Goal: Information Seeking & Learning: Learn about a topic

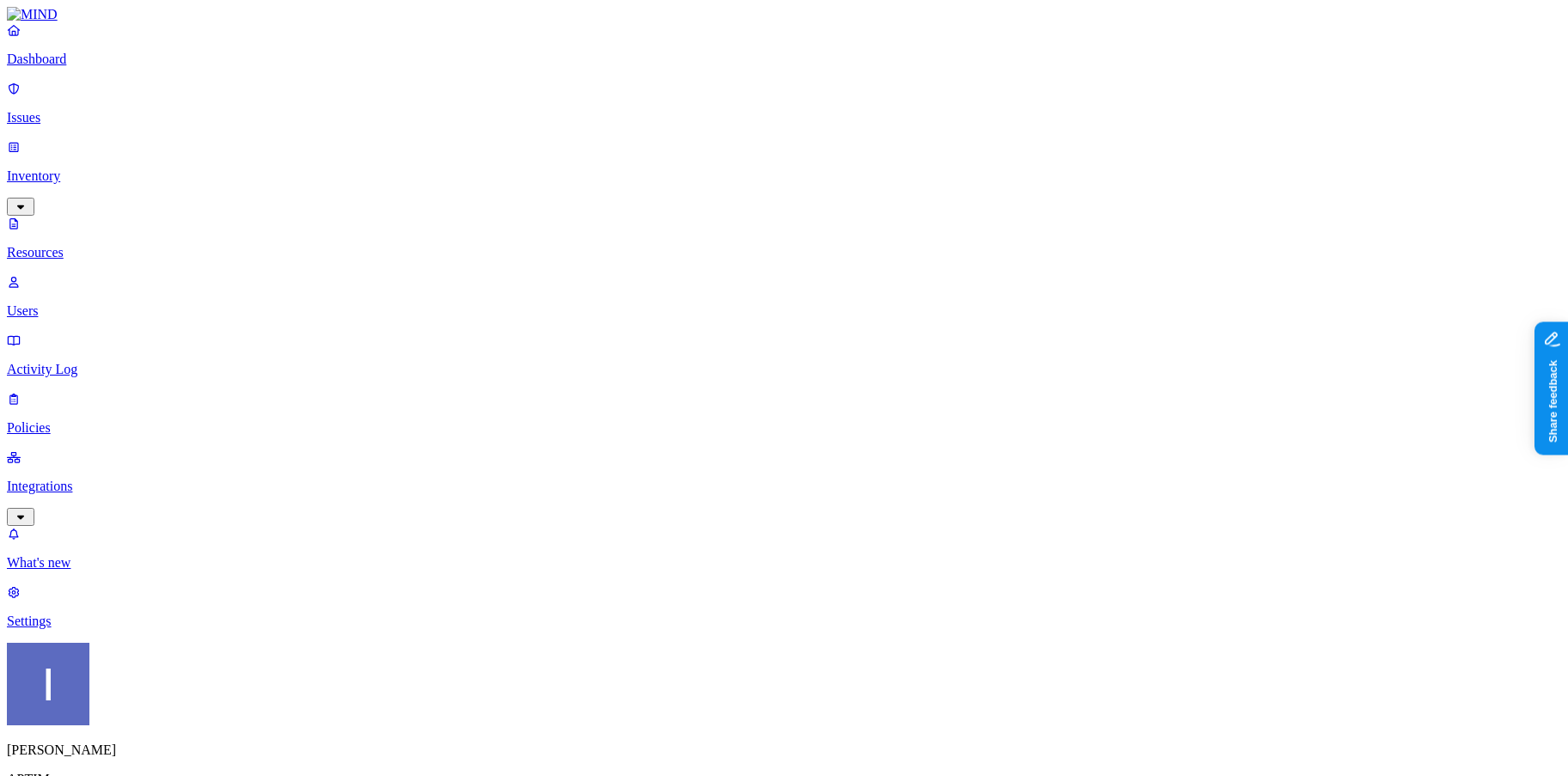
click at [102, 391] on link "Policies" at bounding box center [783, 413] width 1554 height 45
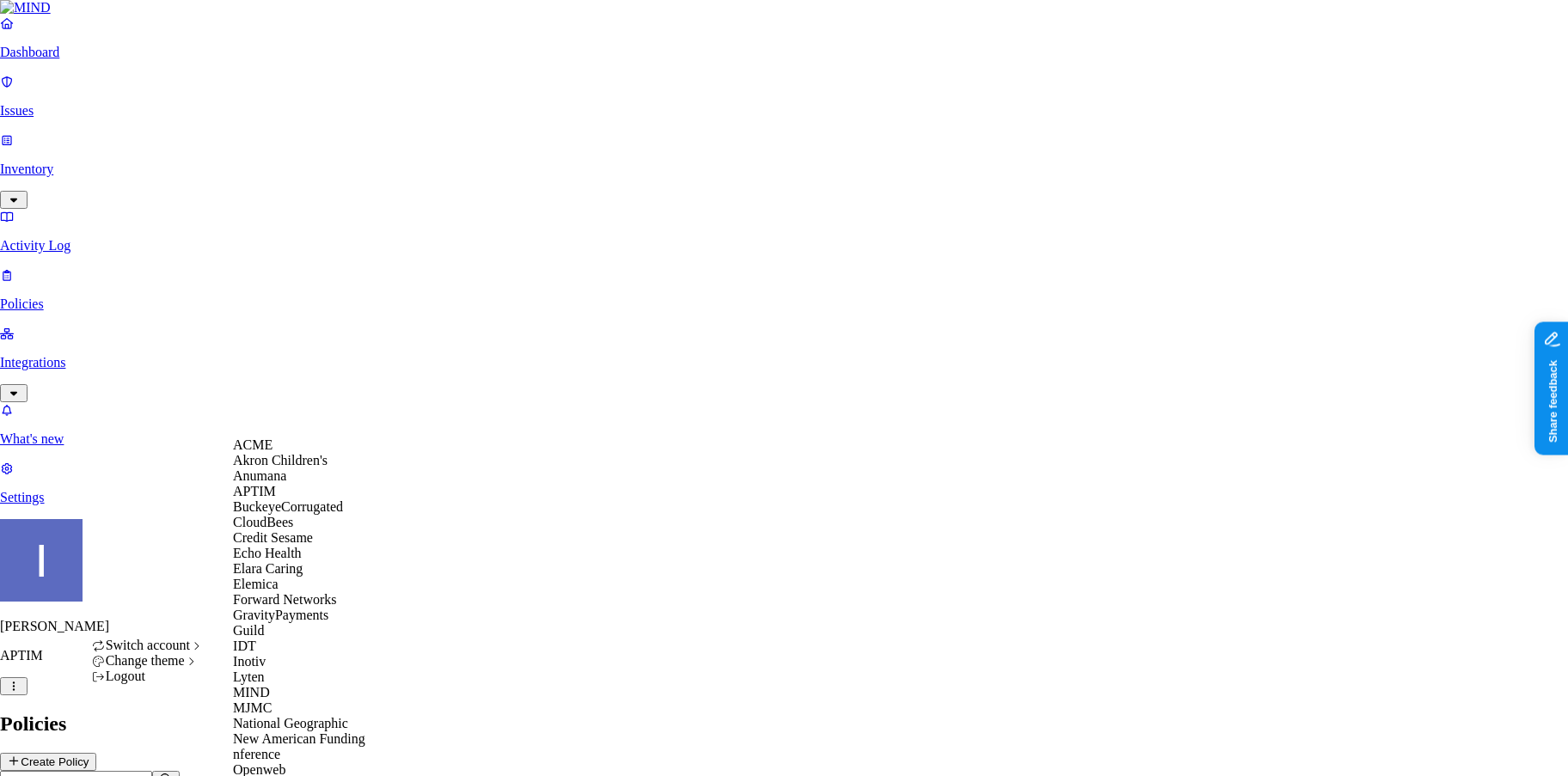
click at [305, 453] on div "ACME" at bounding box center [316, 445] width 167 height 15
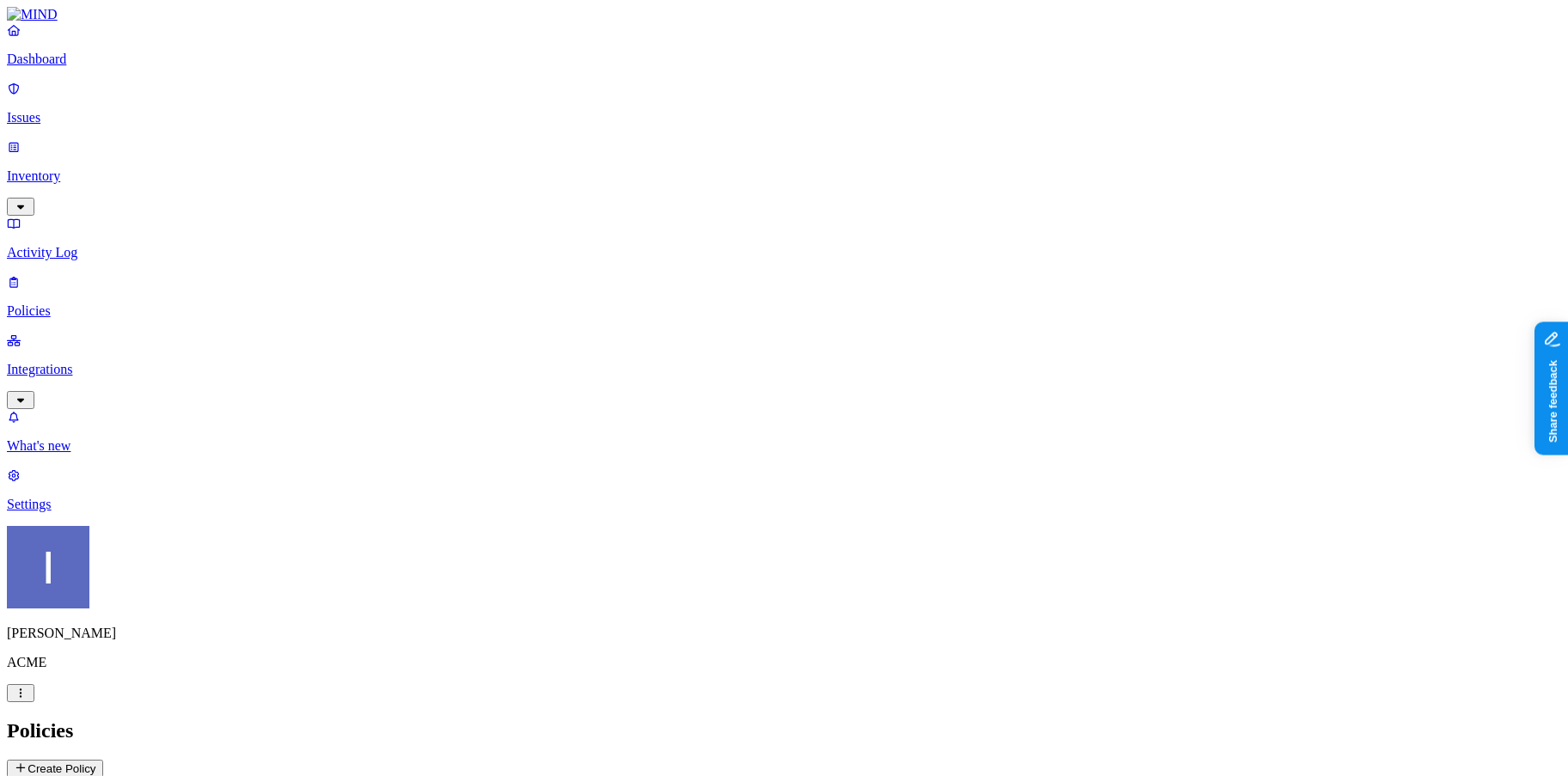
click at [91, 117] on link "Issues" at bounding box center [783, 102] width 1554 height 45
click at [107, 762] on button "Exposure" at bounding box center [70, 771] width 74 height 19
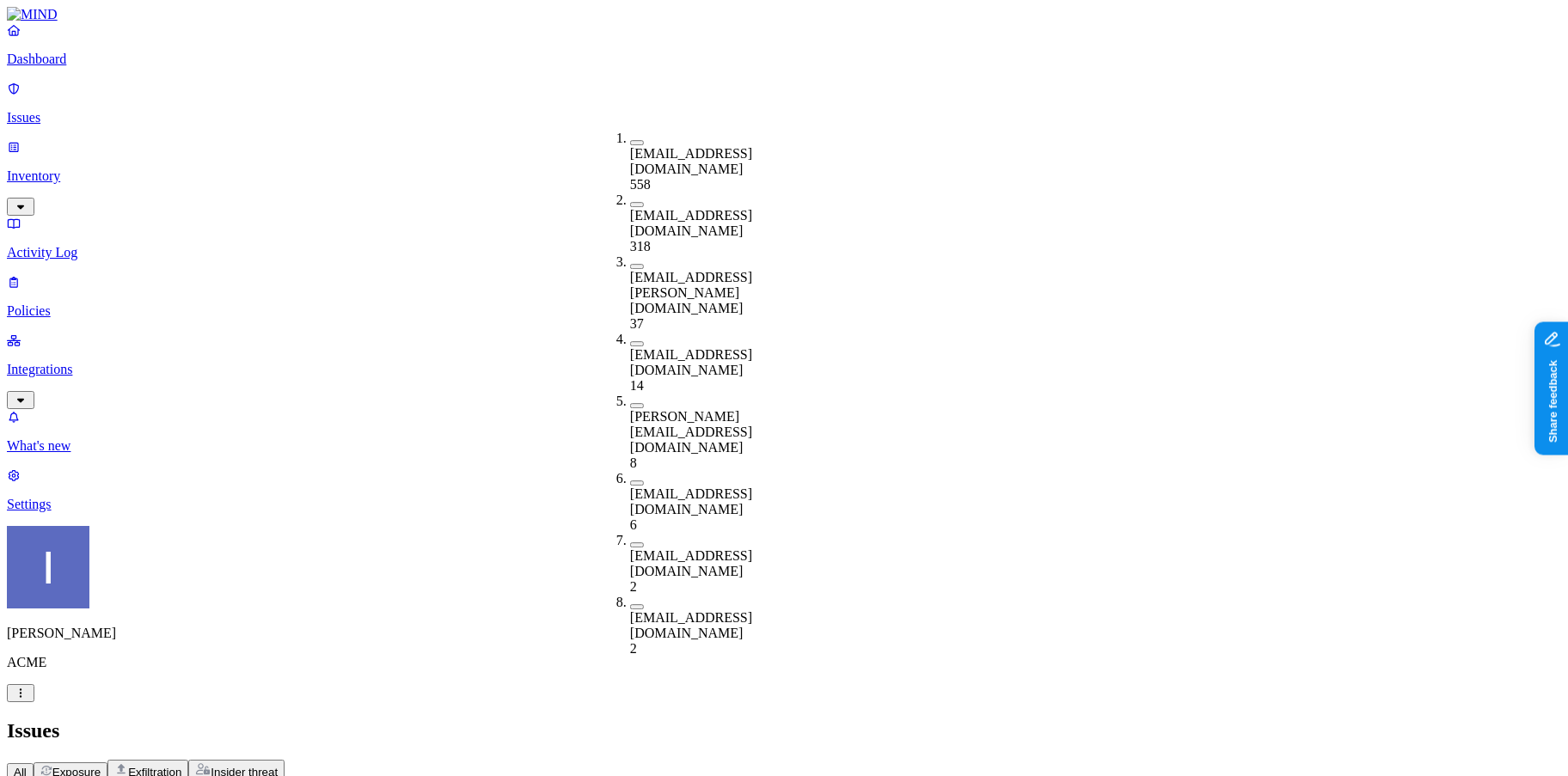
click at [575, 760] on div "All Exposure Exfiltration Insider threat" at bounding box center [783, 770] width 1554 height 21
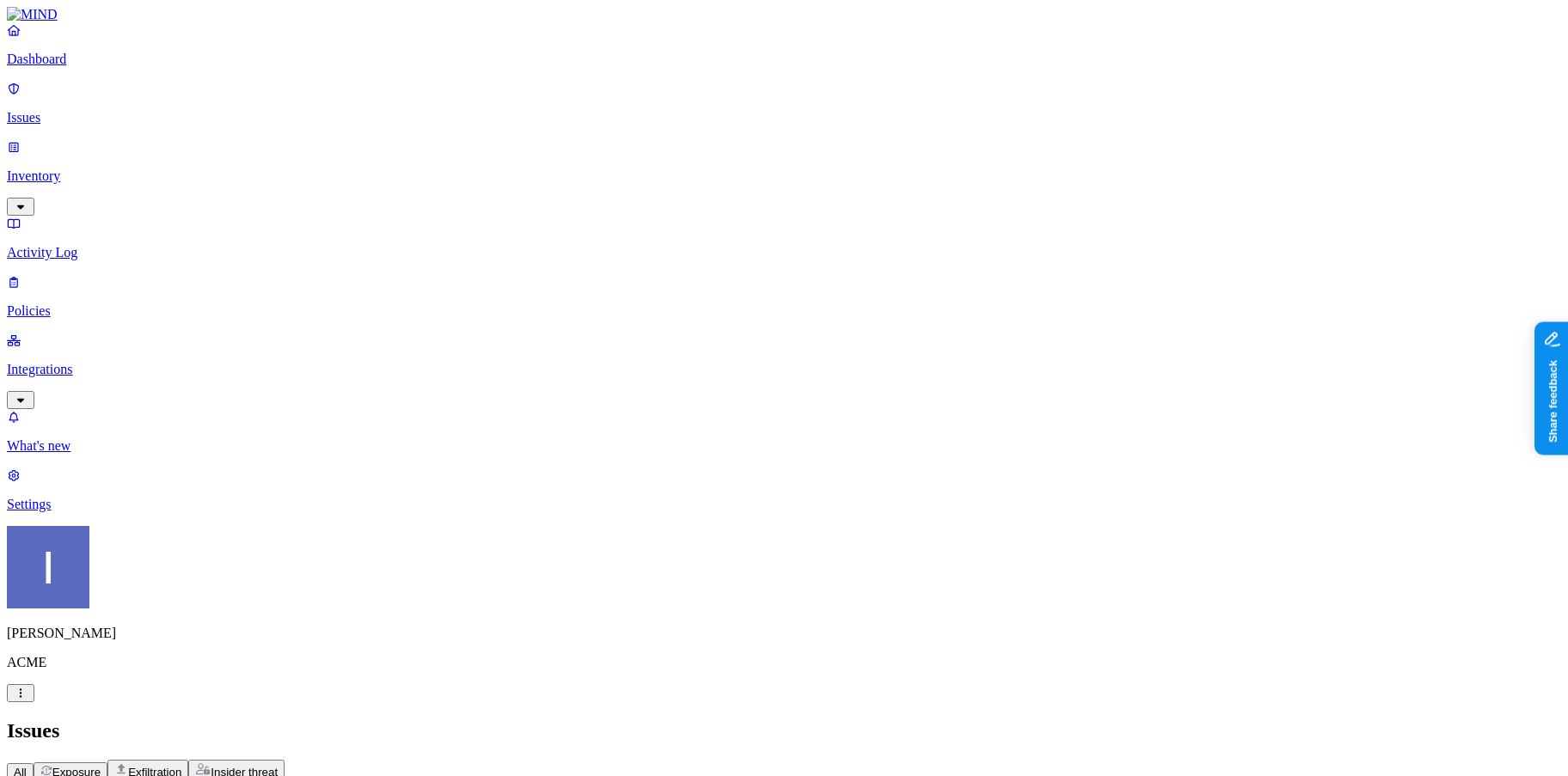
drag, startPoint x: 936, startPoint y: 130, endPoint x: 938, endPoint y: 122, distance: 8.2
click at [858, 131] on div "Secret" at bounding box center [858, 154] width 0 height 48
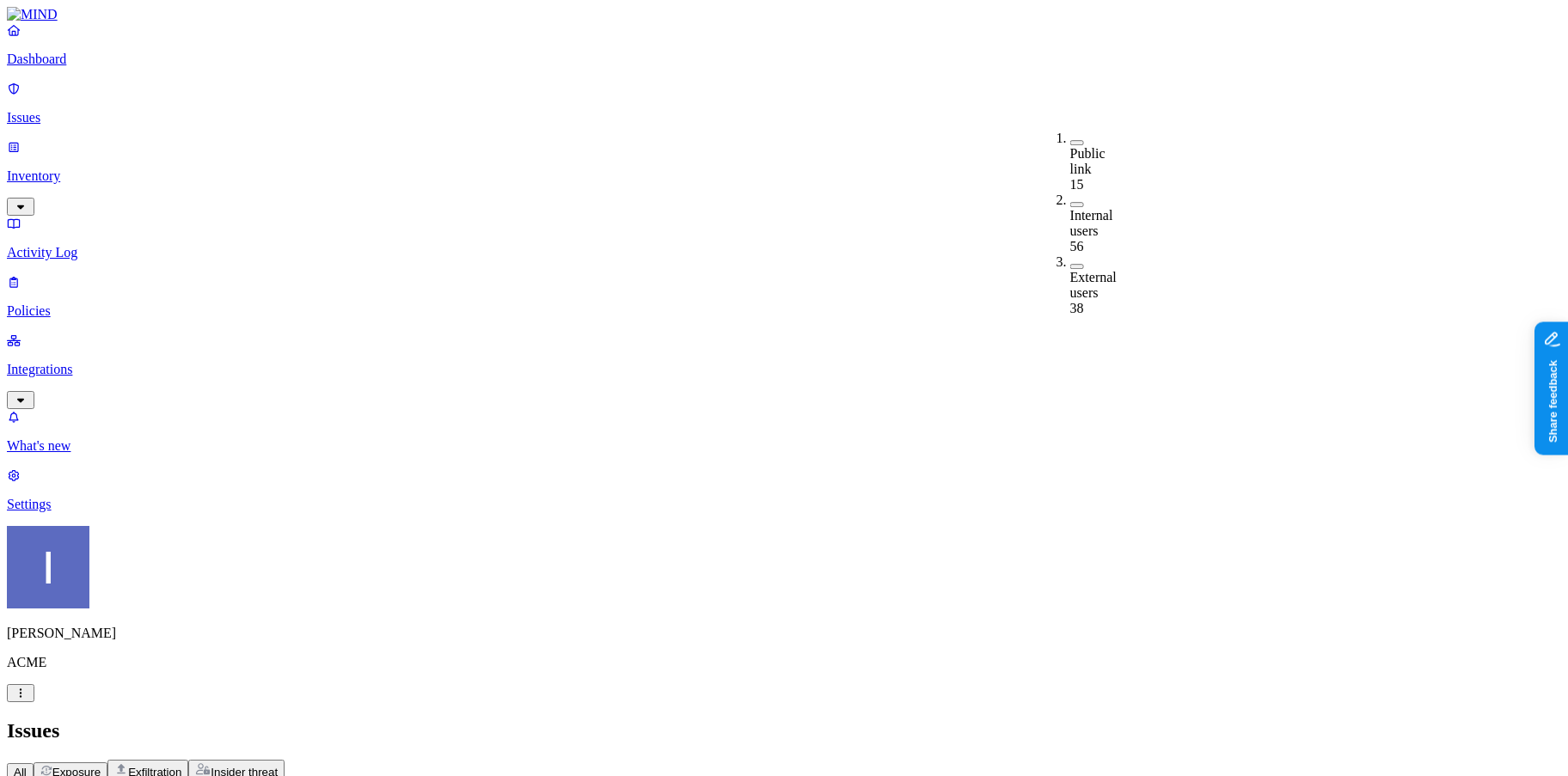
click at [181, 765] on span "Exfiltration" at bounding box center [155, 771] width 54 height 12
